Goal: Task Accomplishment & Management: Complete application form

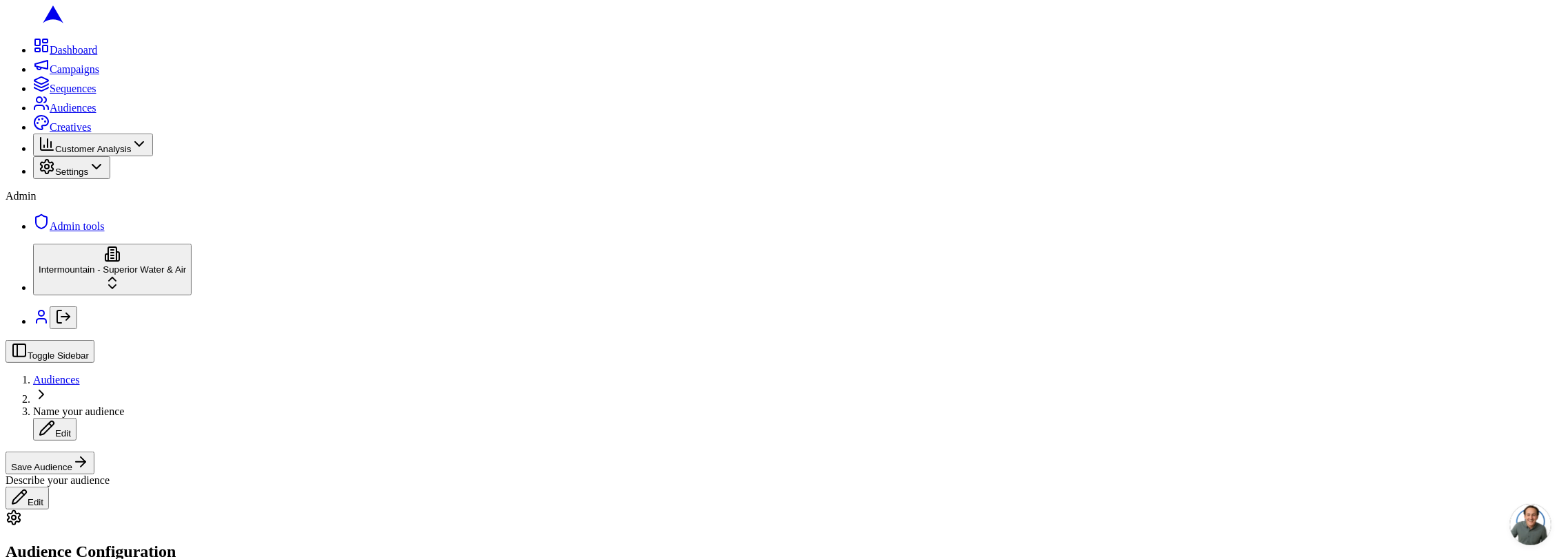
scroll to position [368, 0]
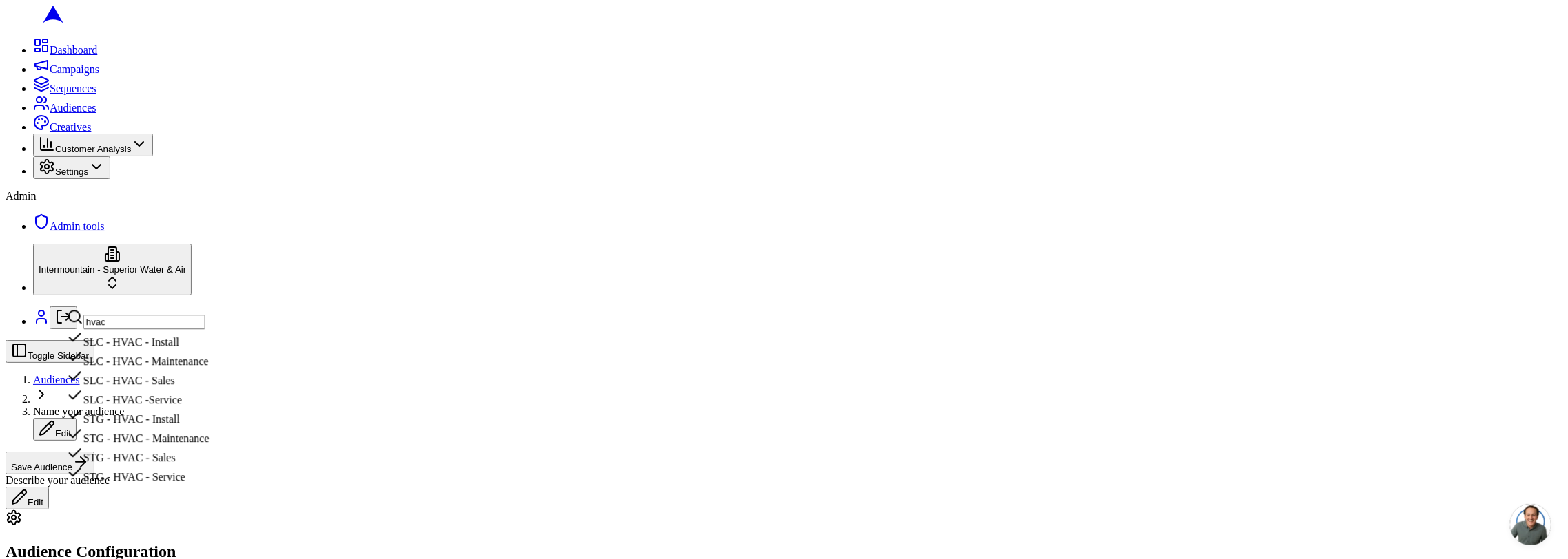
type input "hvac"
click at [210, 349] on div "SLC - HVAC - Install" at bounding box center [138, 339] width 143 height 19
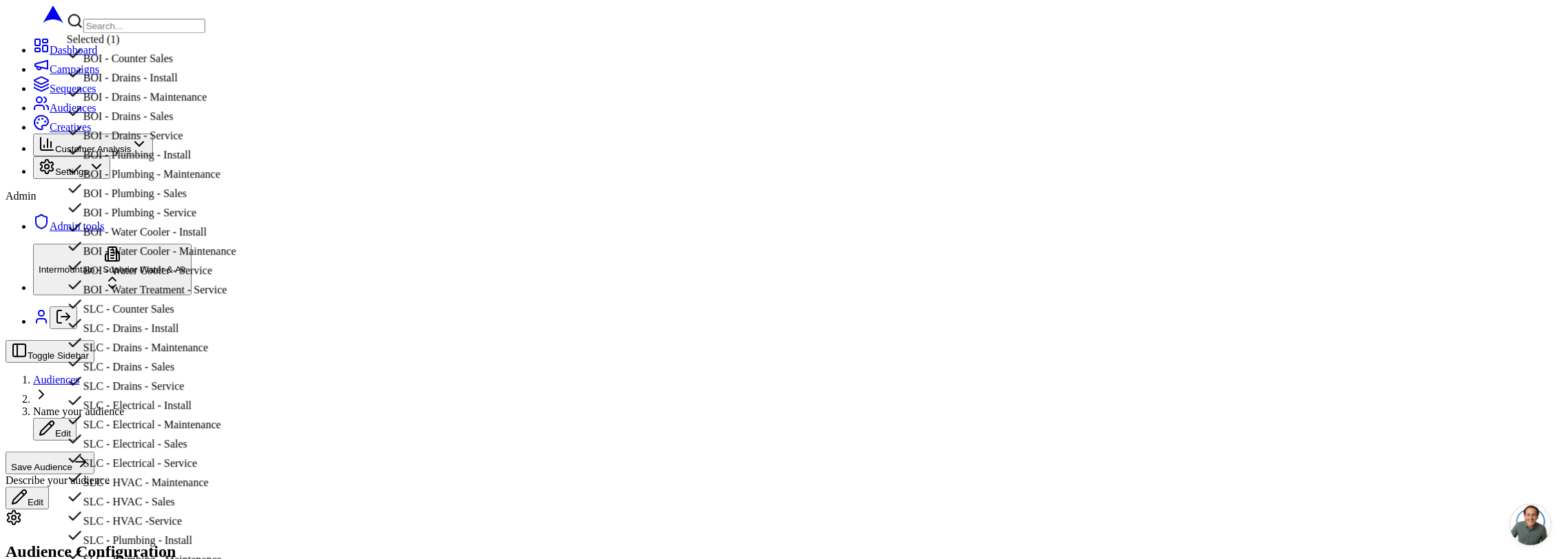
click at [27, 232] on div "Admin Admin tools" at bounding box center [783, 212] width 1557 height 43
